Goal: Use online tool/utility

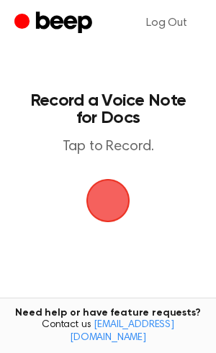
click at [113, 212] on span "button" at bounding box center [107, 200] width 75 height 75
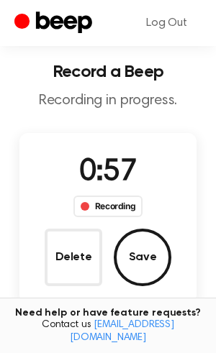
scroll to position [28, 0]
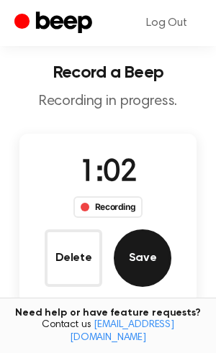
click at [134, 258] on button "Save" at bounding box center [143, 258] width 58 height 58
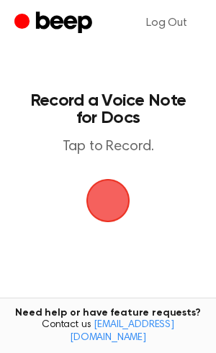
click at [123, 202] on span "button" at bounding box center [107, 200] width 63 height 63
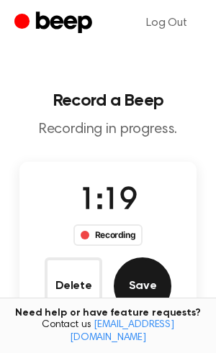
click at [135, 285] on button "Save" at bounding box center [143, 286] width 58 height 58
